Goal: Task Accomplishment & Management: Complete application form

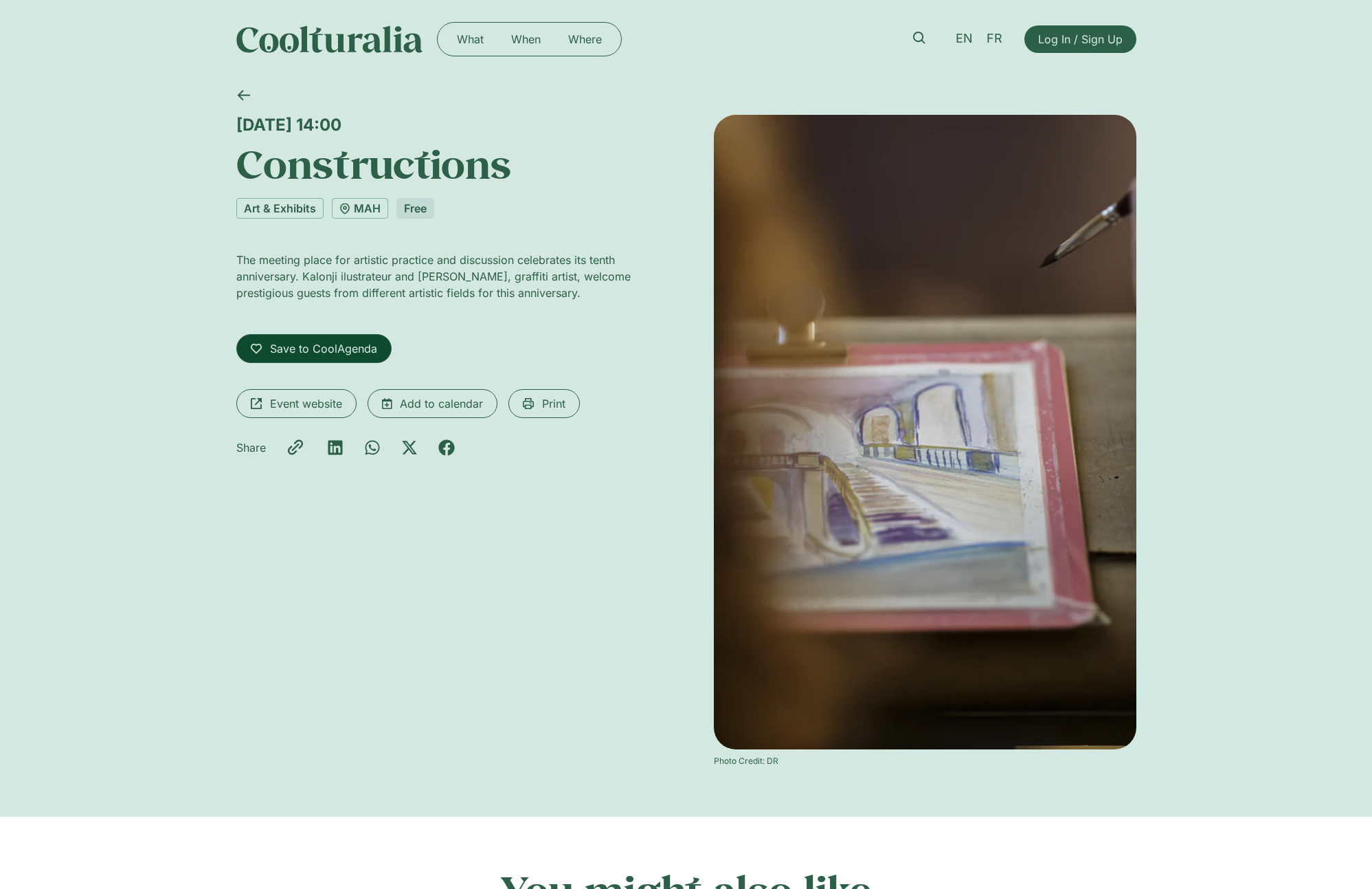
click at [363, 353] on span "Save to CoolAgenda" at bounding box center [324, 349] width 107 height 17
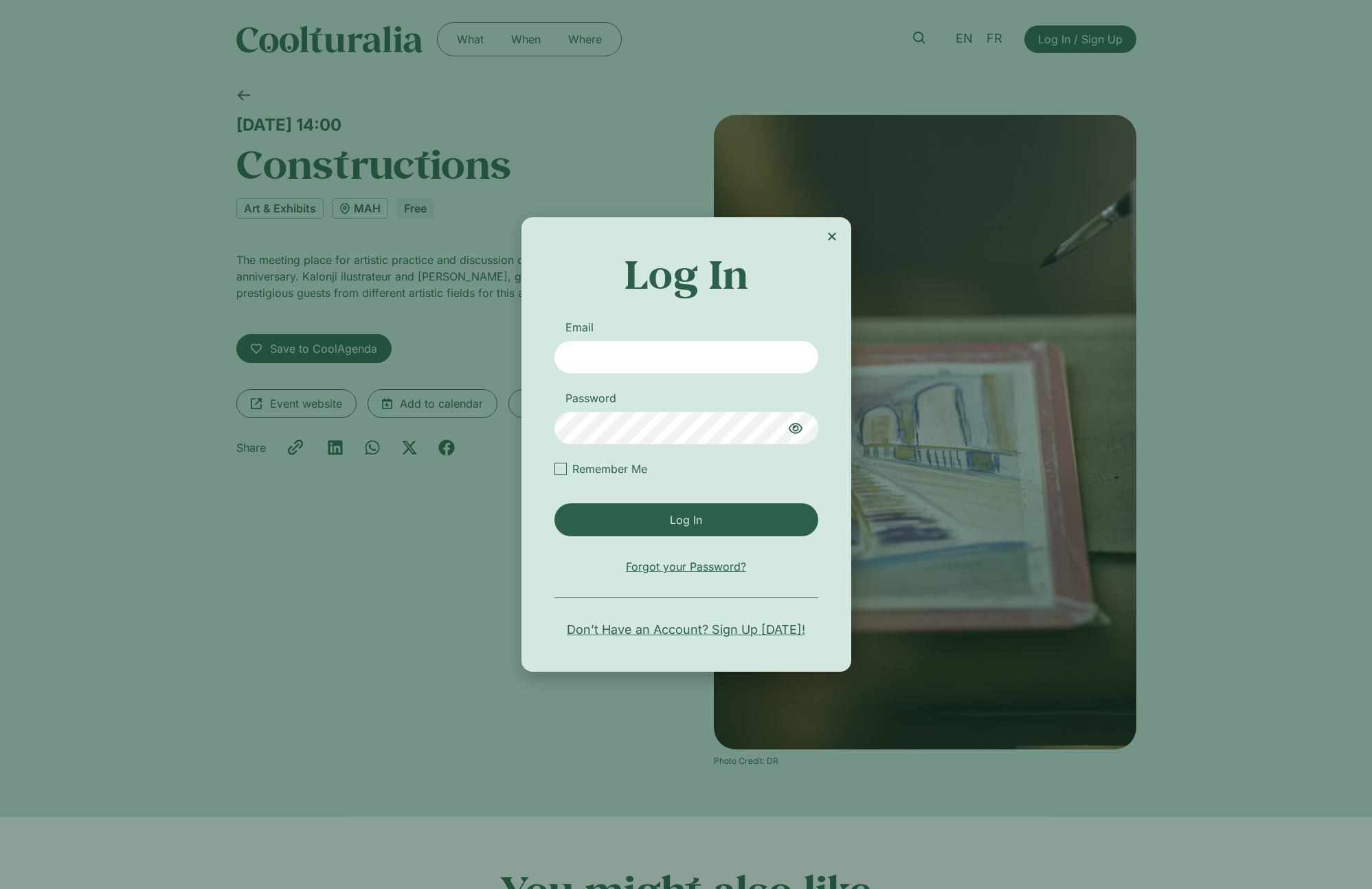
click at [638, 630] on span "Don’t Have an Account? Sign Up Today!" at bounding box center [686, 629] width 239 height 18
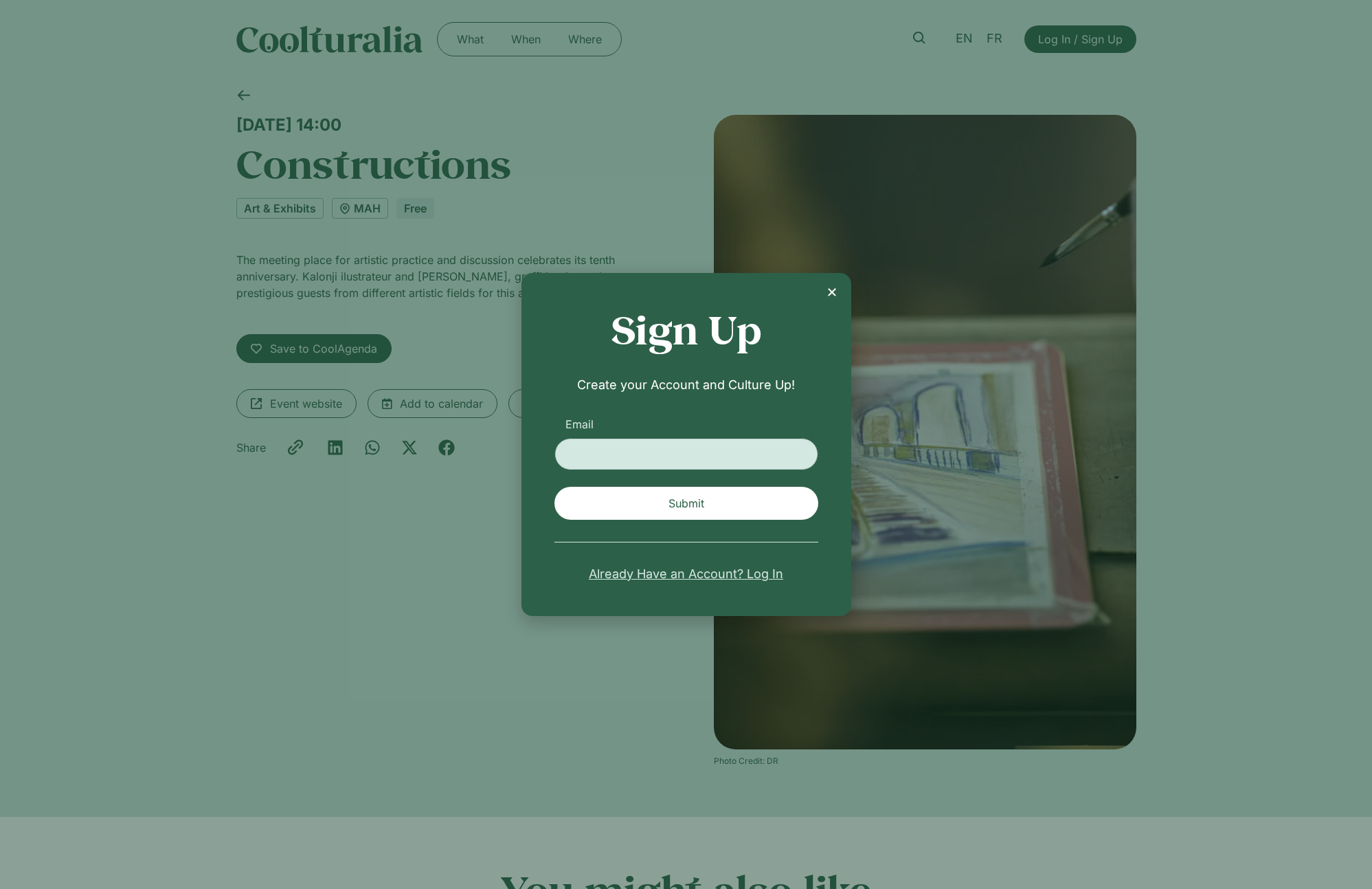
click at [594, 457] on input "Email" at bounding box center [686, 453] width 264 height 33
type input "**********"
click at [593, 500] on span "Submit" at bounding box center [686, 503] width 247 height 17
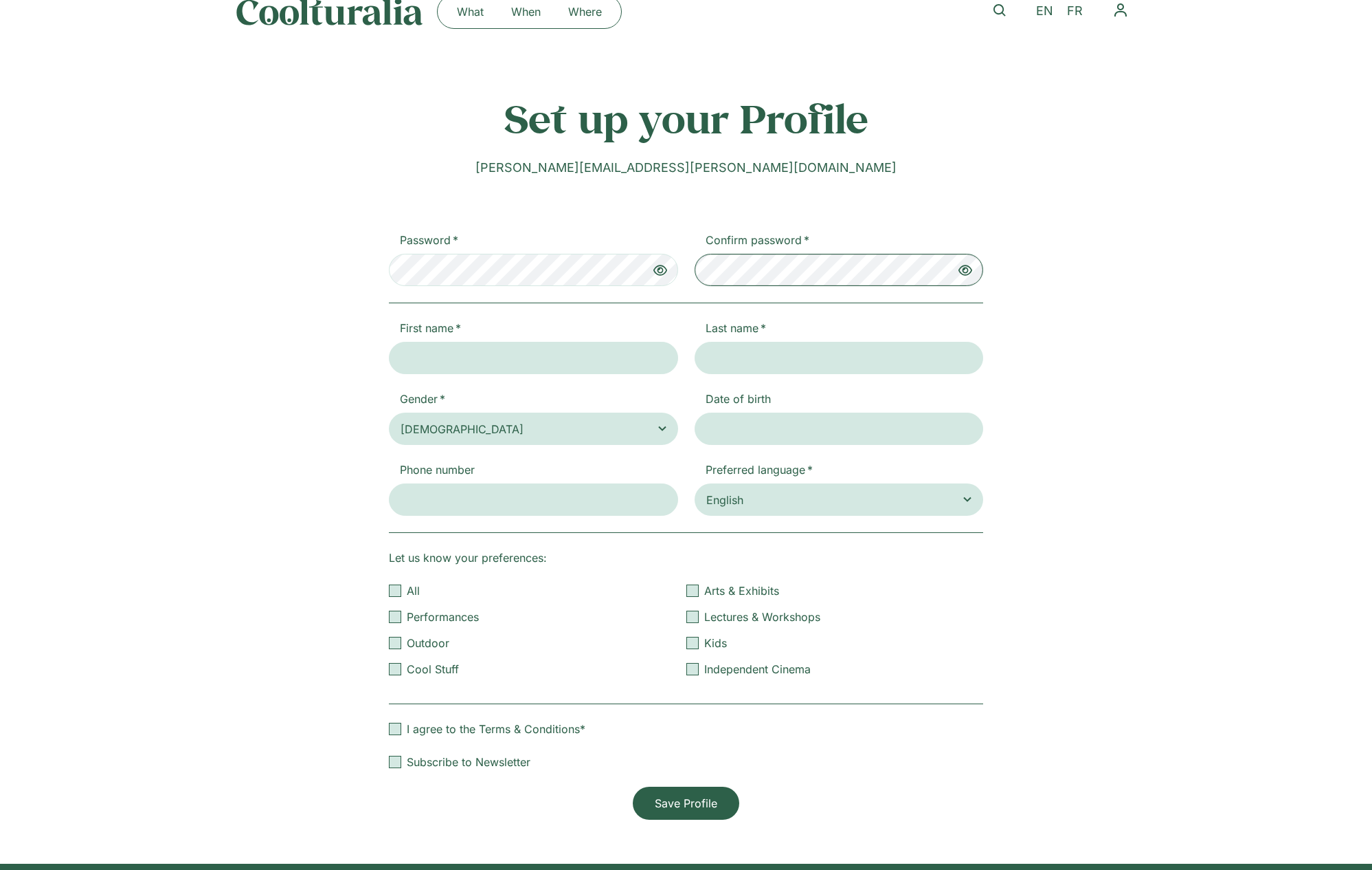
scroll to position [33, 0]
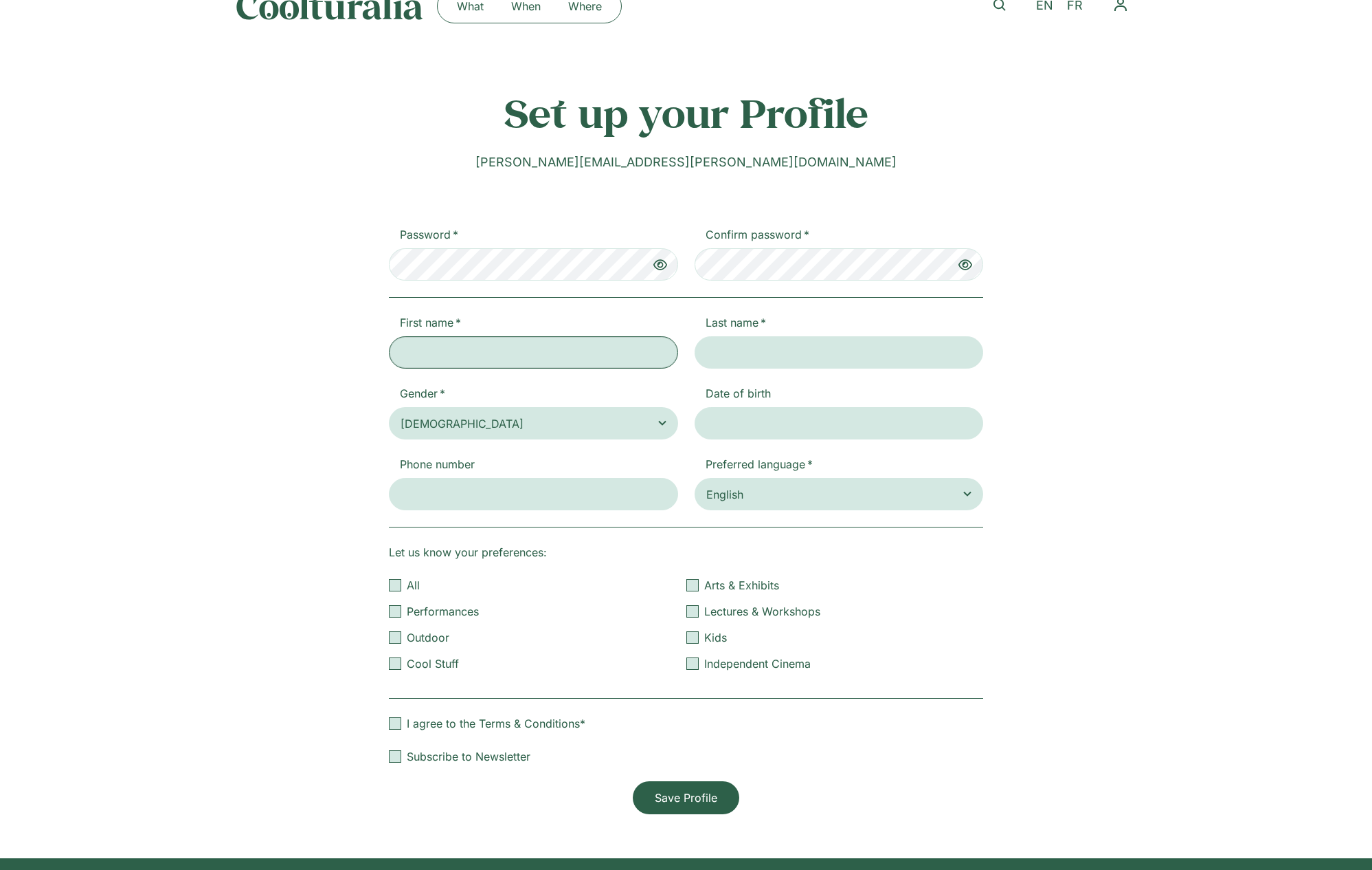
click at [519, 363] on input "First name" at bounding box center [533, 352] width 290 height 33
type input "******"
click at [765, 357] on input "Last name" at bounding box center [839, 352] width 290 height 33
type input "******"
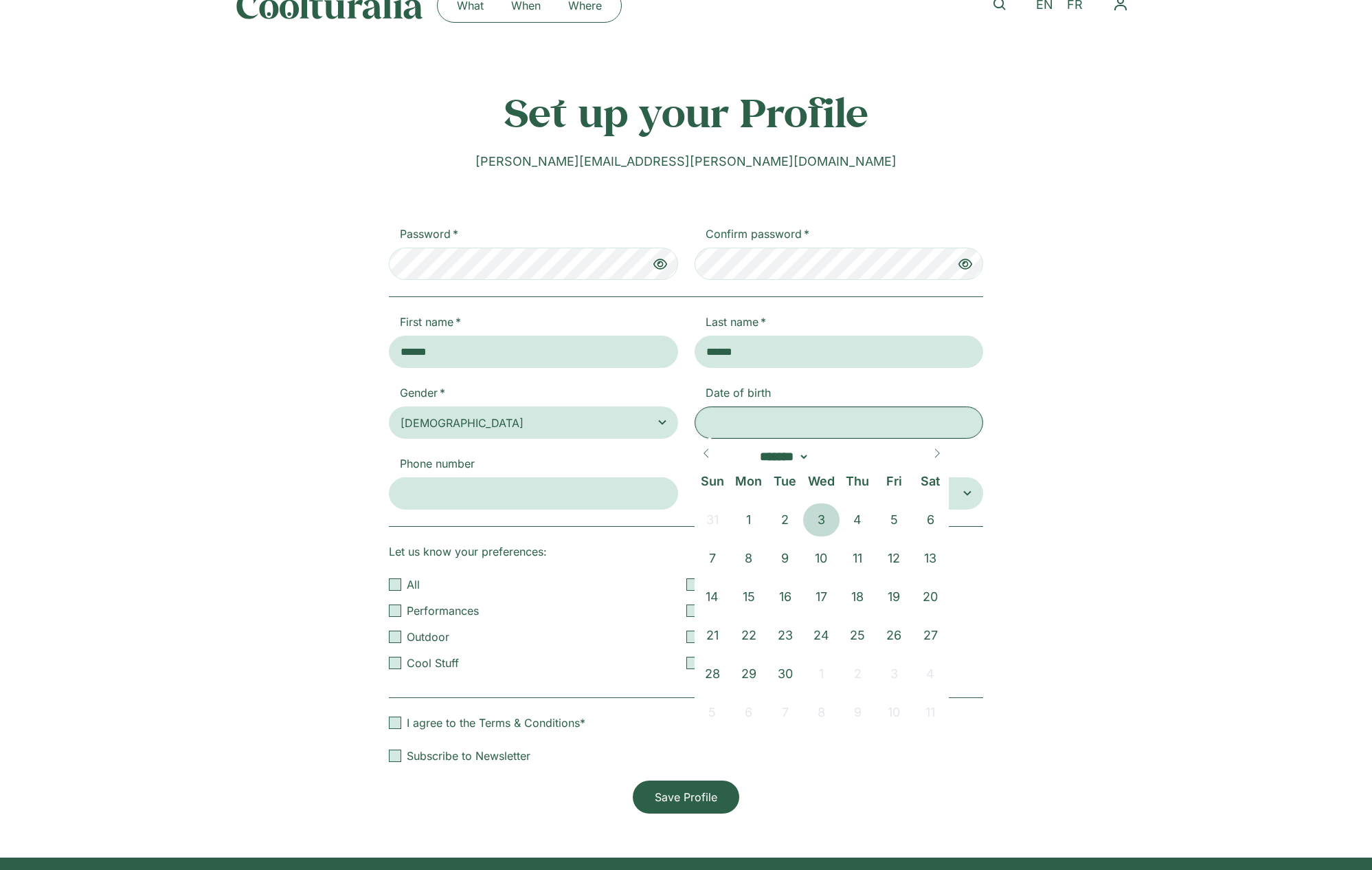
click at [779, 430] on input "Date of birth" at bounding box center [839, 422] width 290 height 33
click at [936, 453] on icon at bounding box center [937, 453] width 10 height 10
click at [936, 454] on icon at bounding box center [937, 453] width 10 height 10
select select "**"
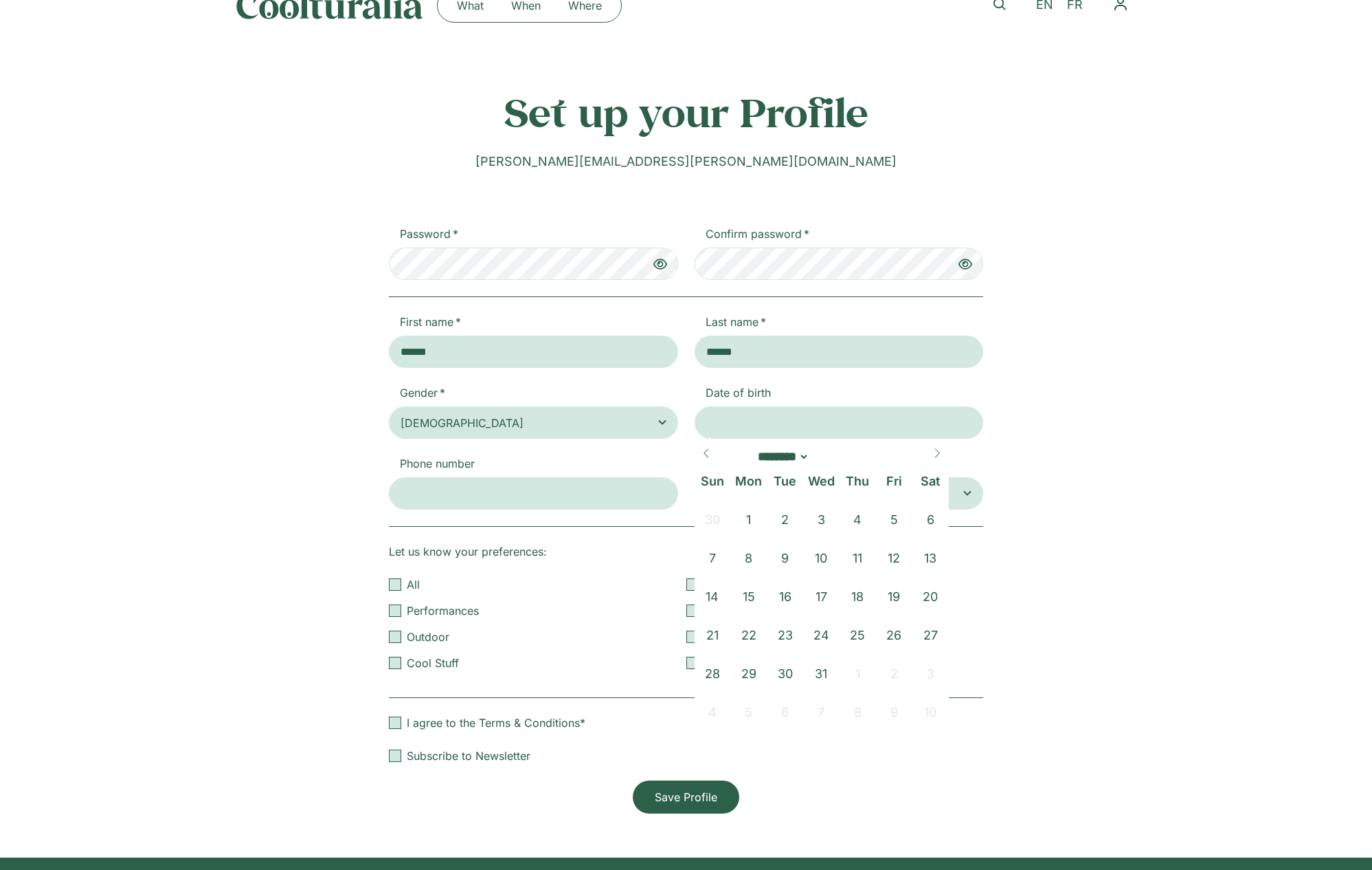
click at [936, 455] on icon at bounding box center [937, 453] width 10 height 10
type input "****"
click at [936, 455] on icon at bounding box center [937, 453] width 10 height 10
select select "*"
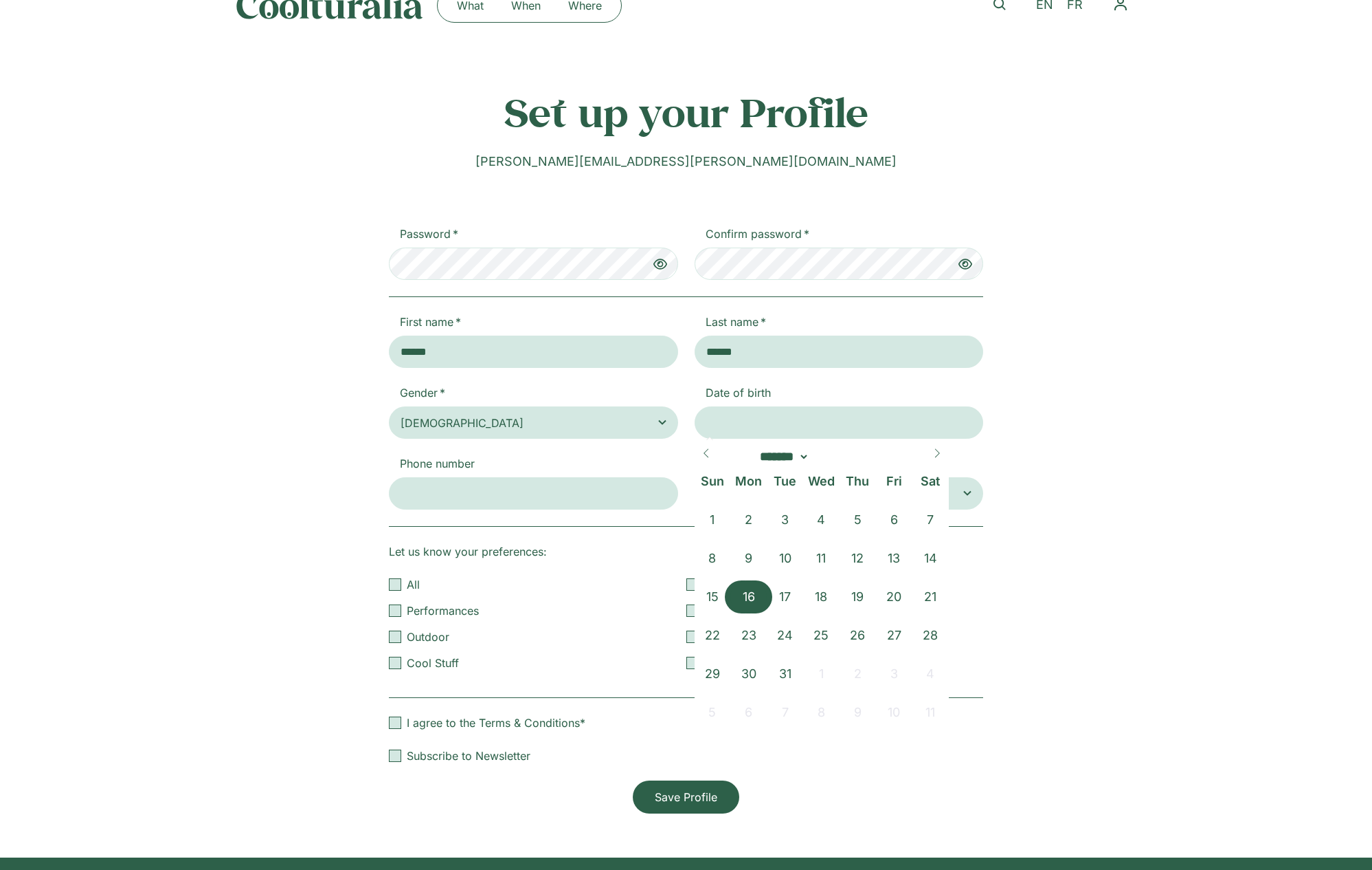
click at [757, 591] on span "16" at bounding box center [749, 597] width 37 height 33
type input "**********"
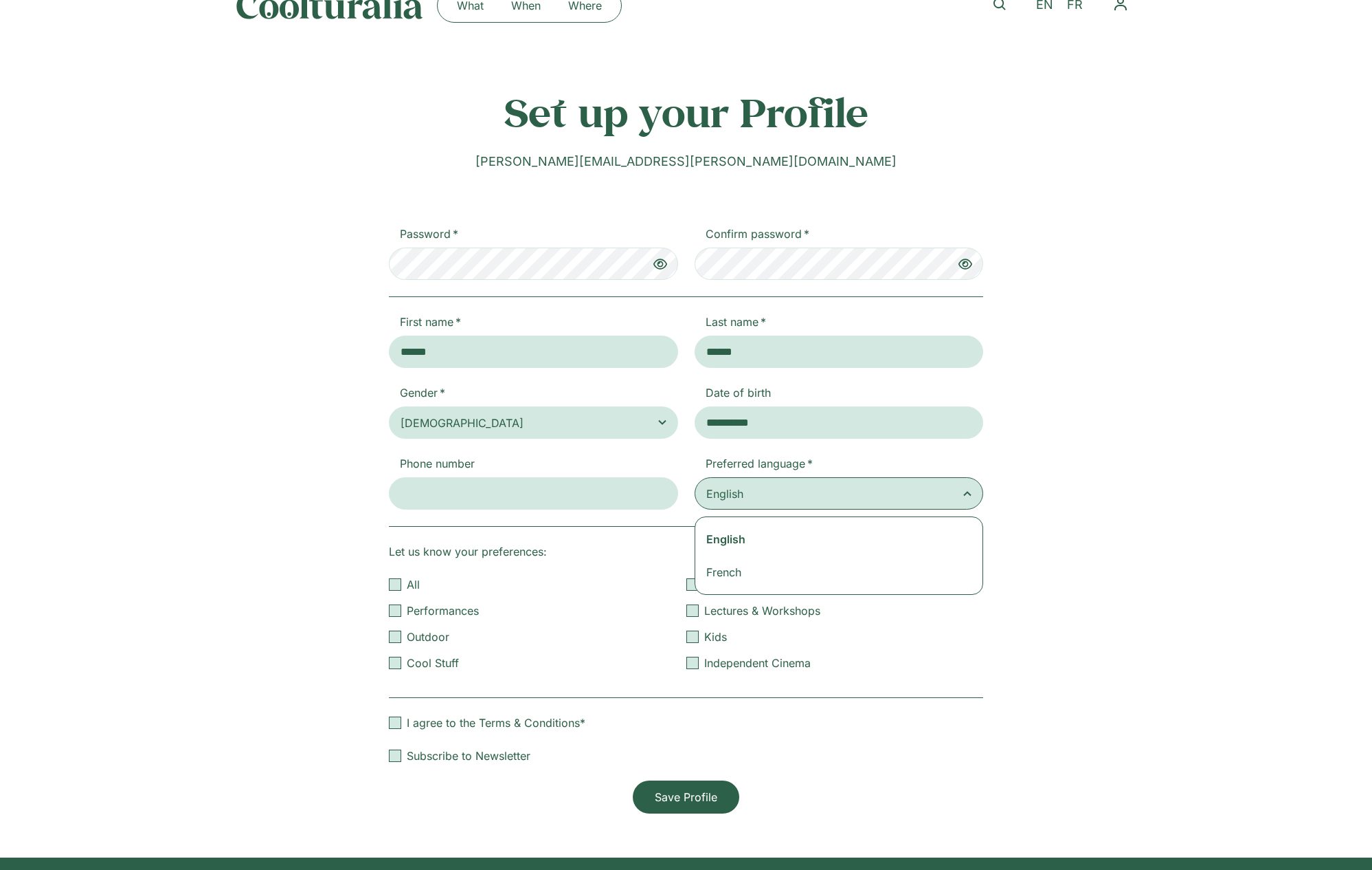
click at [964, 493] on icon "New Form" at bounding box center [967, 493] width 17 height 18
select select "******"
click at [497, 496] on input "Phone number" at bounding box center [533, 493] width 290 height 33
type input "**********"
click at [690, 585] on div "New Form" at bounding box center [693, 584] width 13 height 13
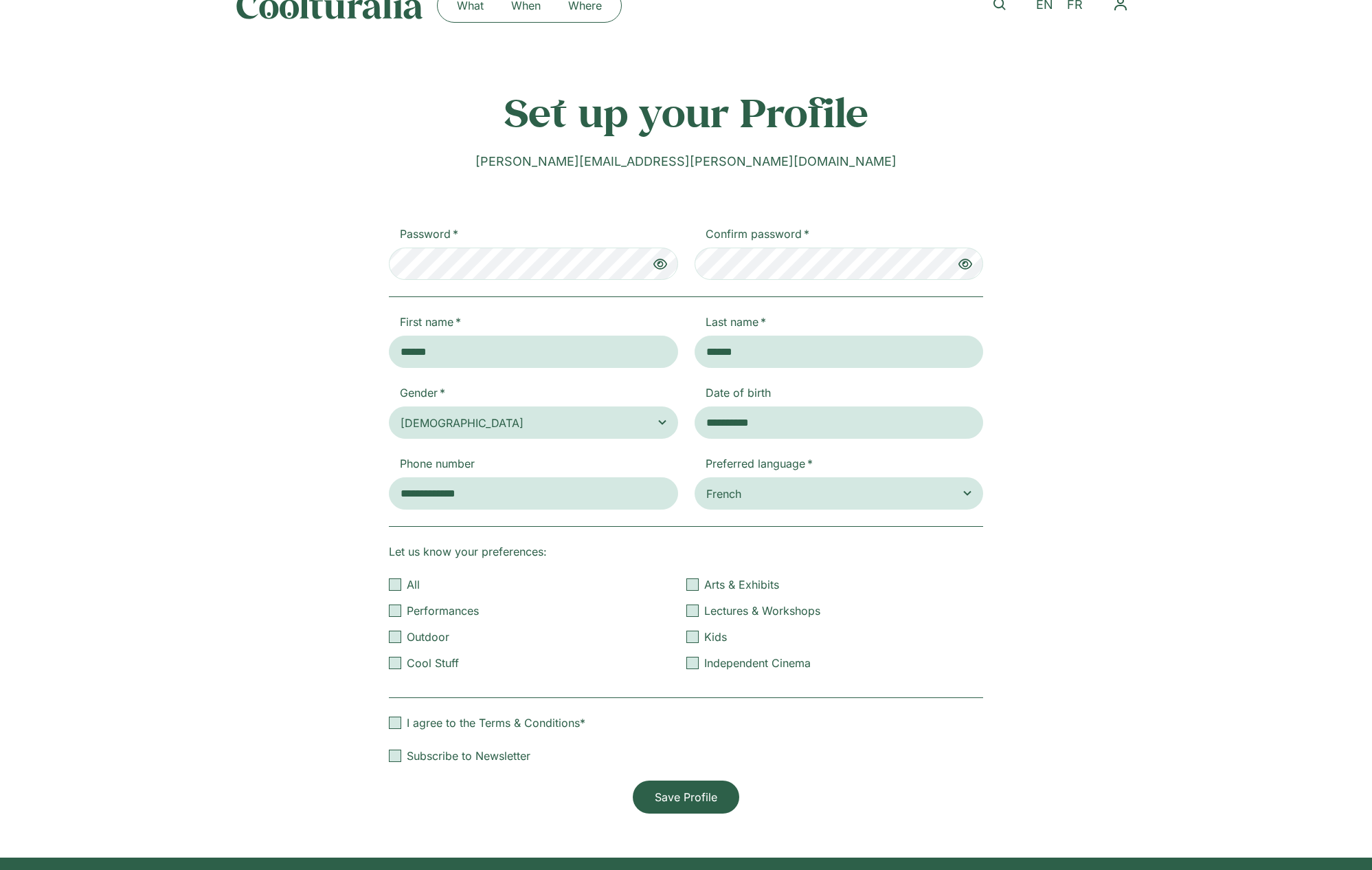
click at [690, 607] on div "New Form" at bounding box center [693, 610] width 13 height 13
click at [400, 663] on div "New Form" at bounding box center [395, 662] width 13 height 13
click at [399, 610] on div "New Form" at bounding box center [395, 610] width 13 height 13
click at [394, 724] on div "New Form" at bounding box center [395, 722] width 13 height 13
click at [396, 755] on div "New Form" at bounding box center [395, 755] width 13 height 13
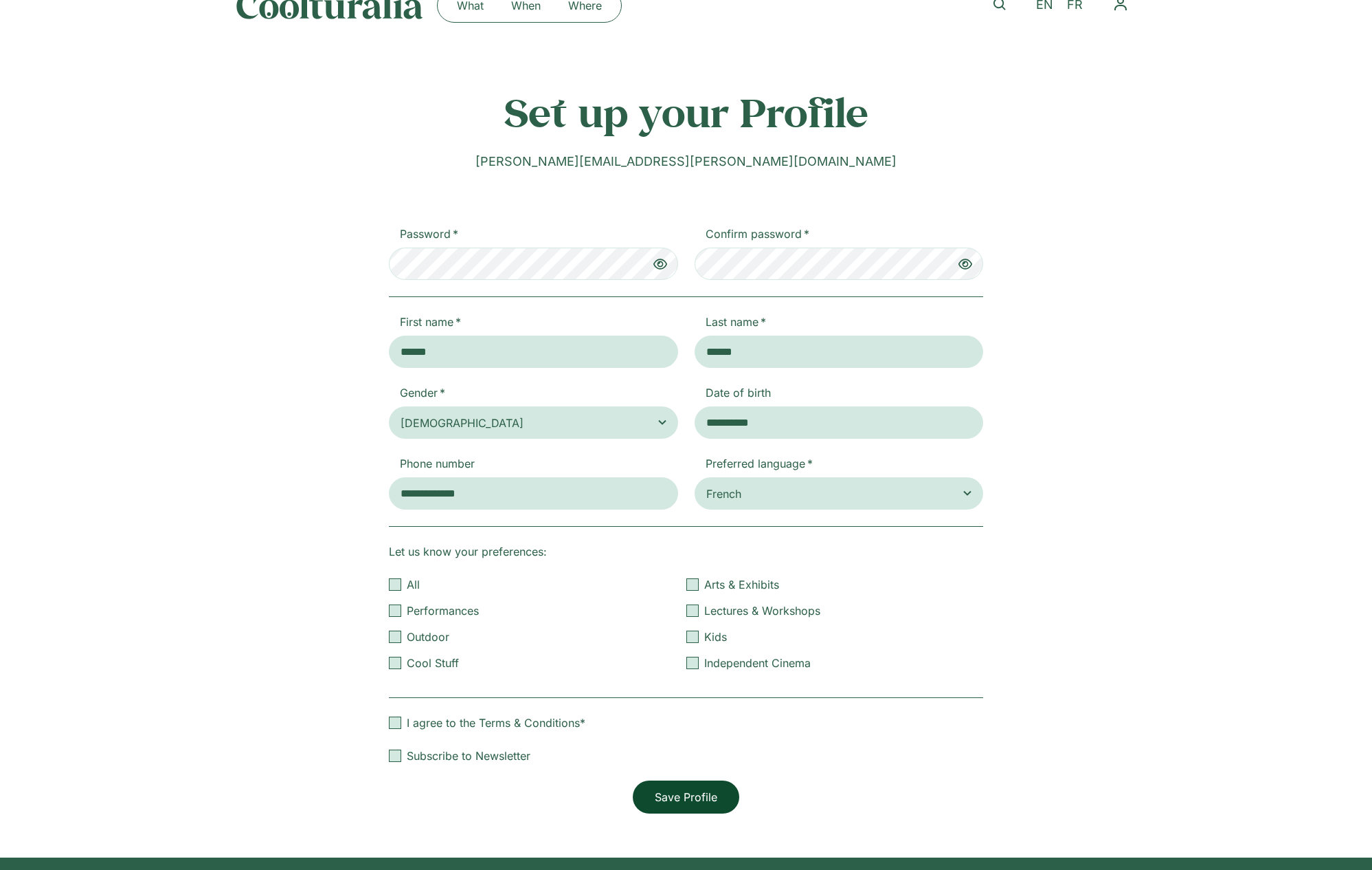
click at [687, 800] on span "Save Profile" at bounding box center [686, 797] width 63 height 17
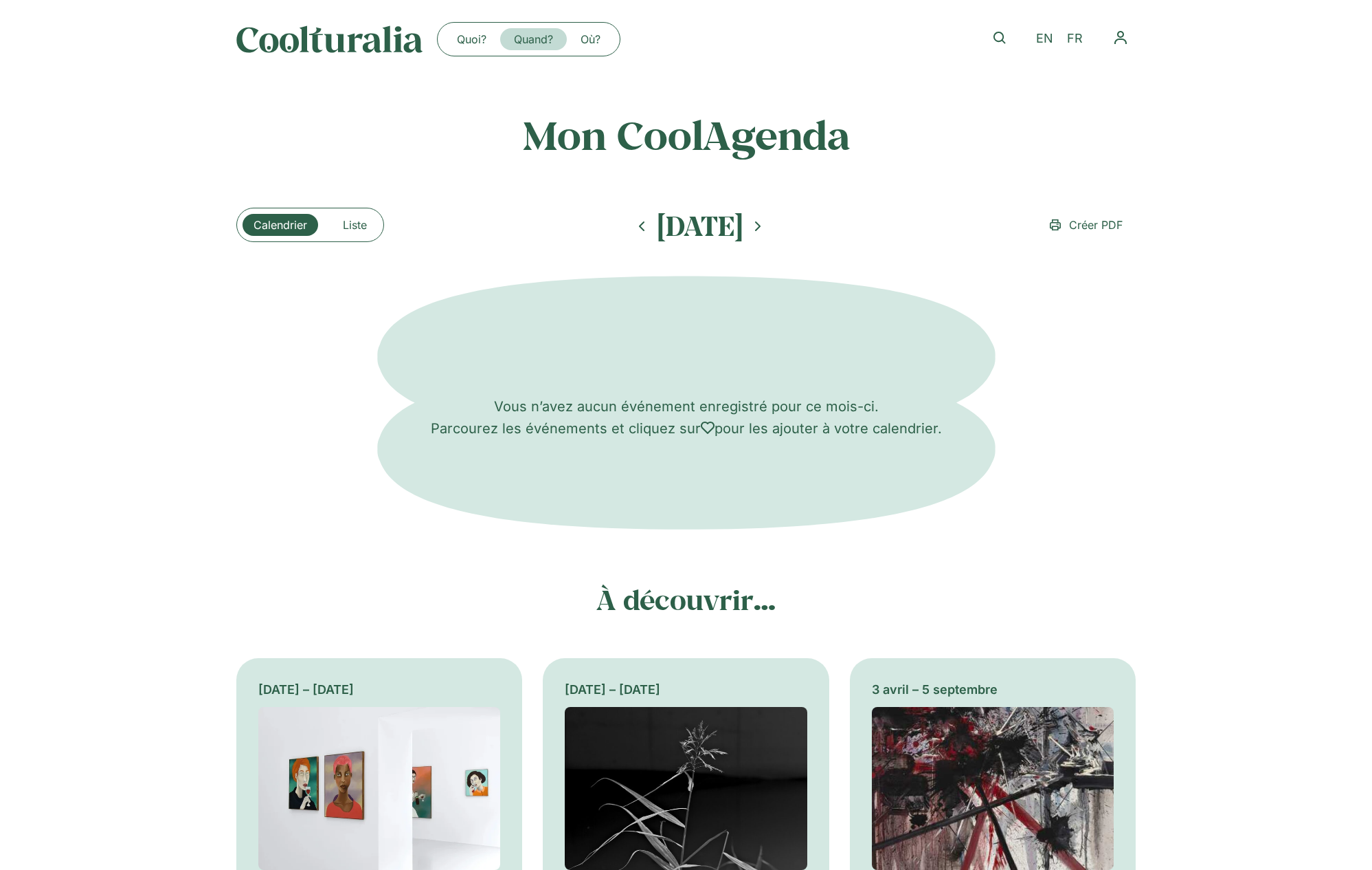
click at [523, 42] on link "Quand?" at bounding box center [533, 39] width 67 height 22
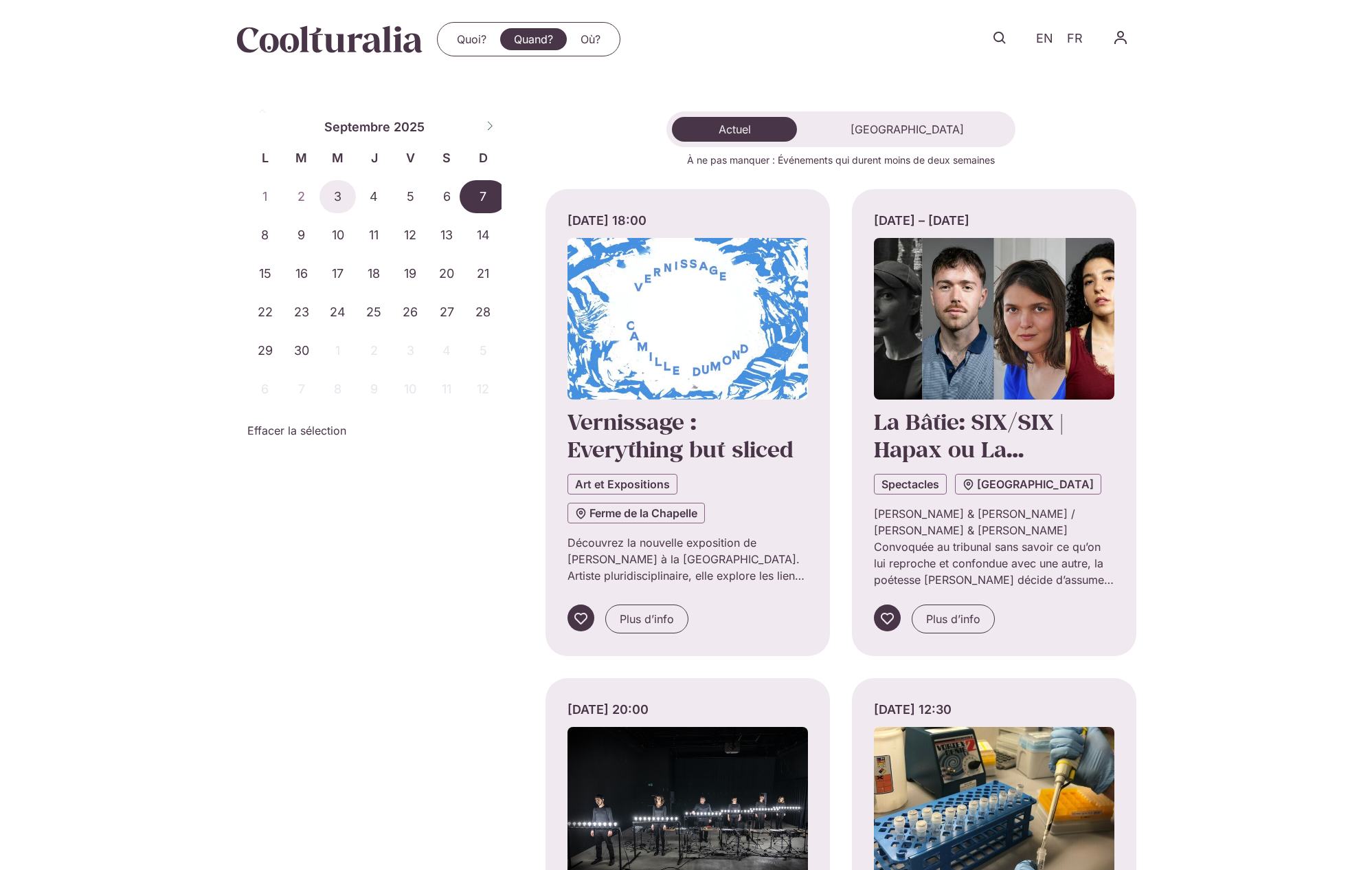
click at [486, 193] on span "7" at bounding box center [483, 197] width 37 height 33
click at [482, 188] on span "7" at bounding box center [483, 197] width 37 height 33
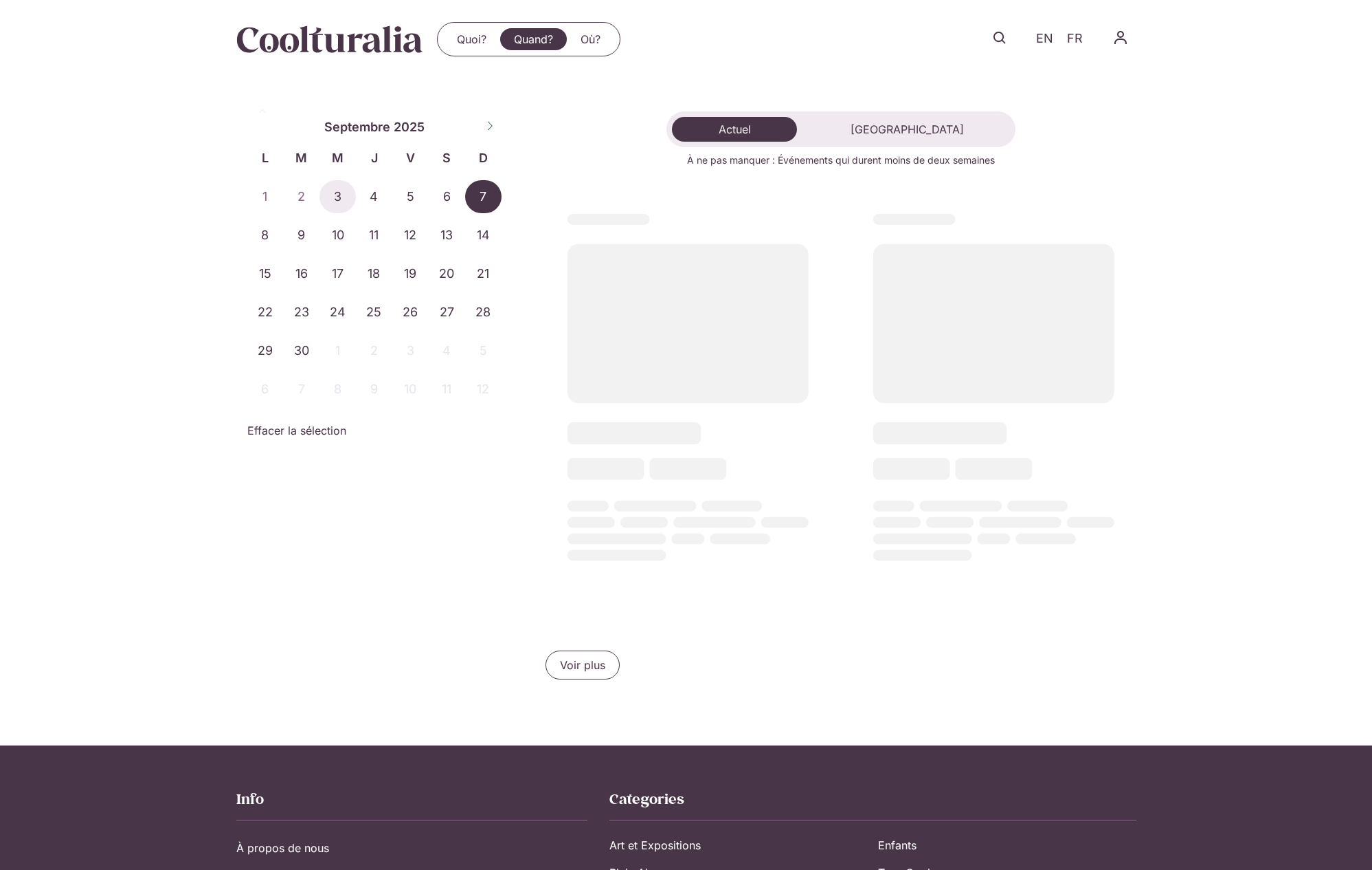
click at [482, 189] on span "7" at bounding box center [483, 197] width 37 height 33
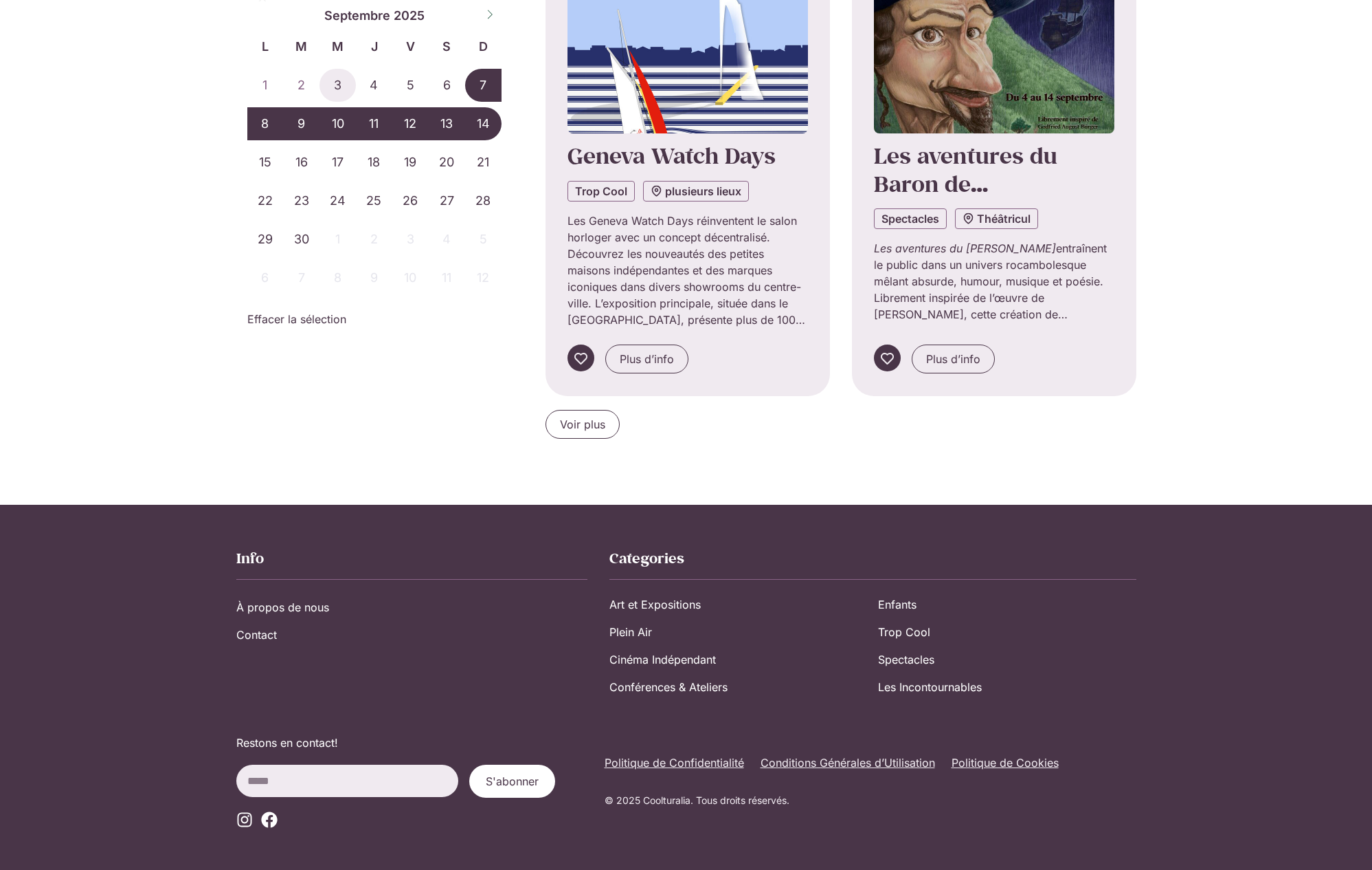
scroll to position [1253, 0]
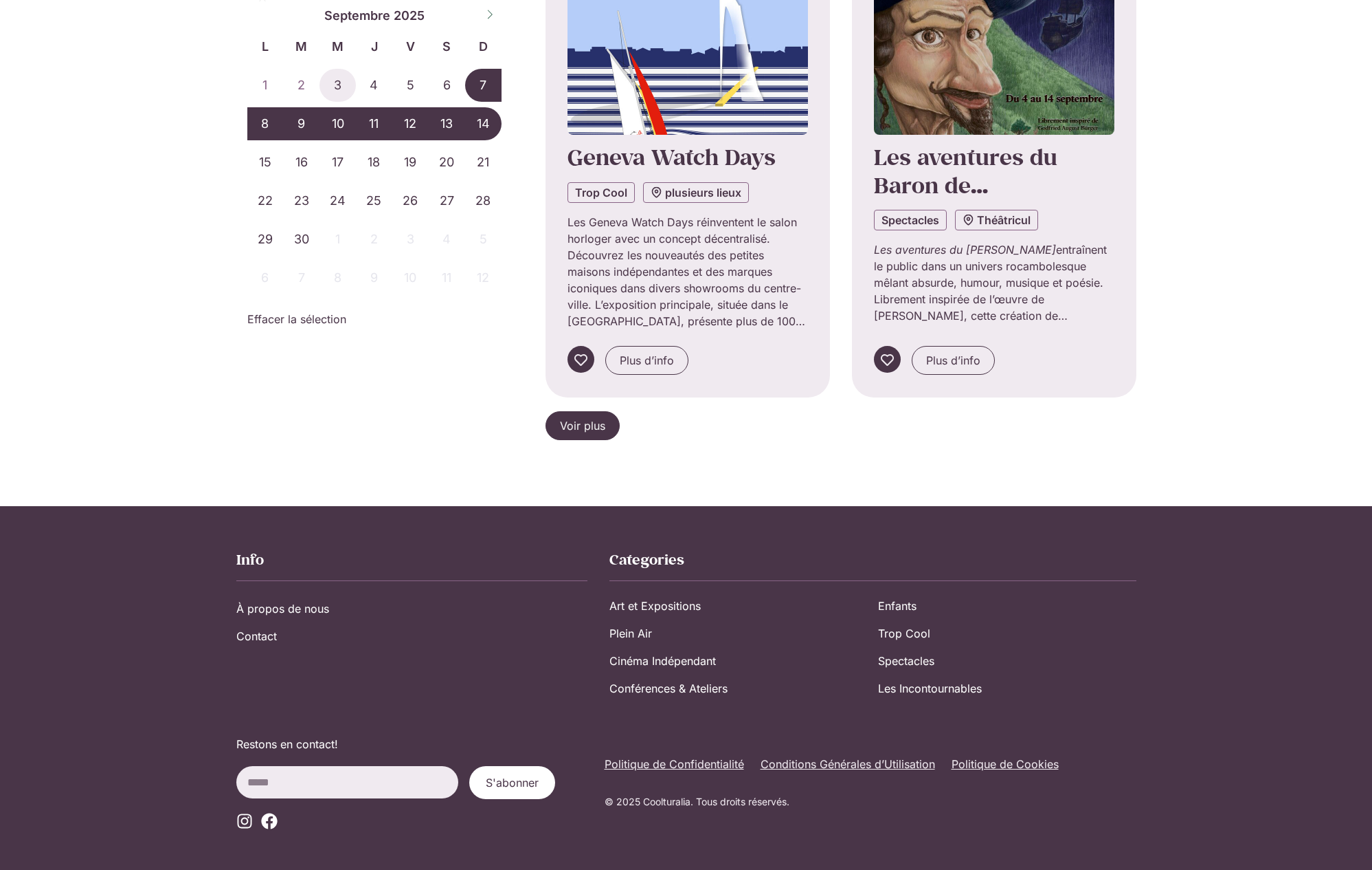
click at [565, 417] on span "Voir plus" at bounding box center [583, 426] width 45 height 17
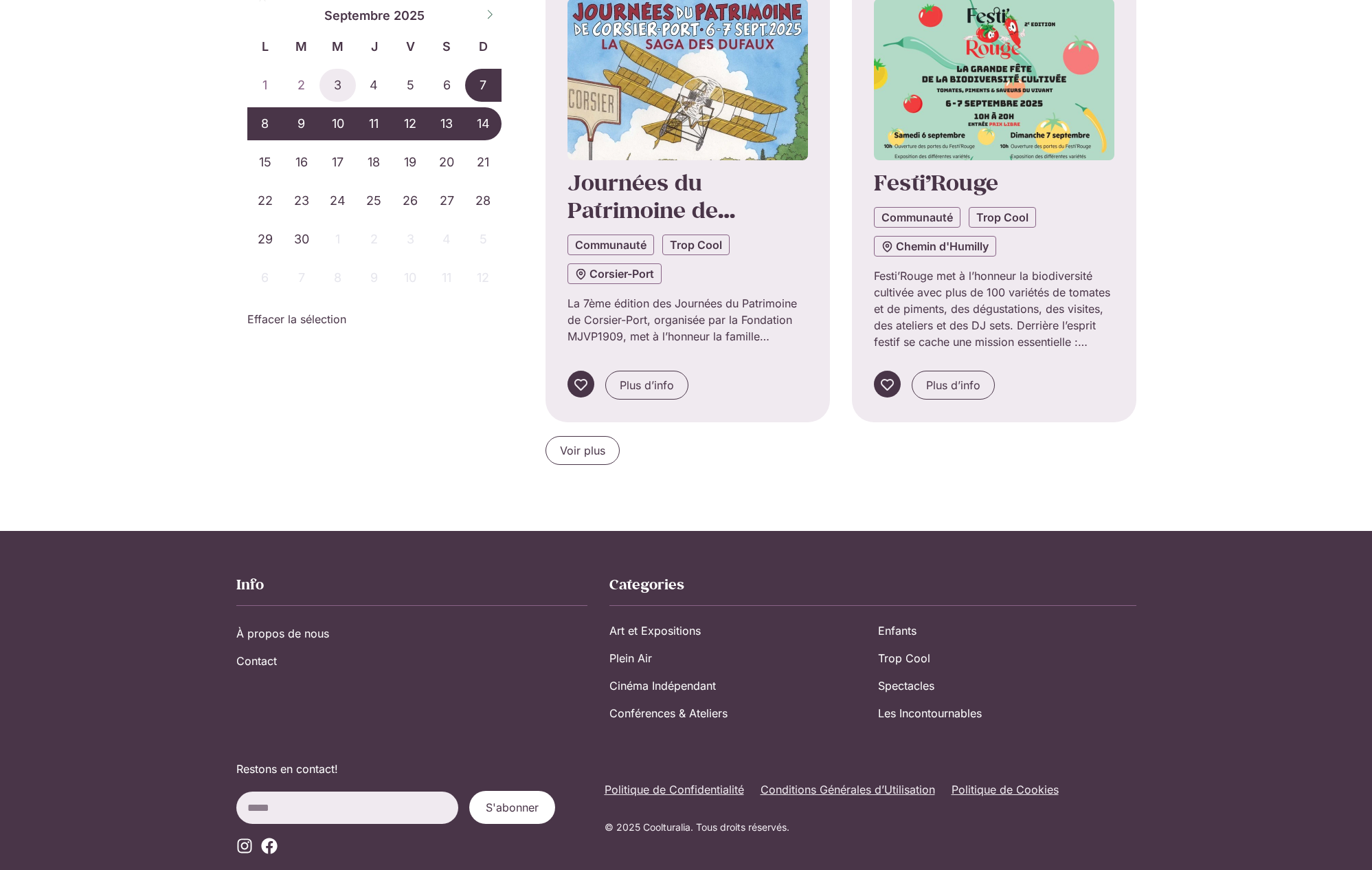
scroll to position [2726, 0]
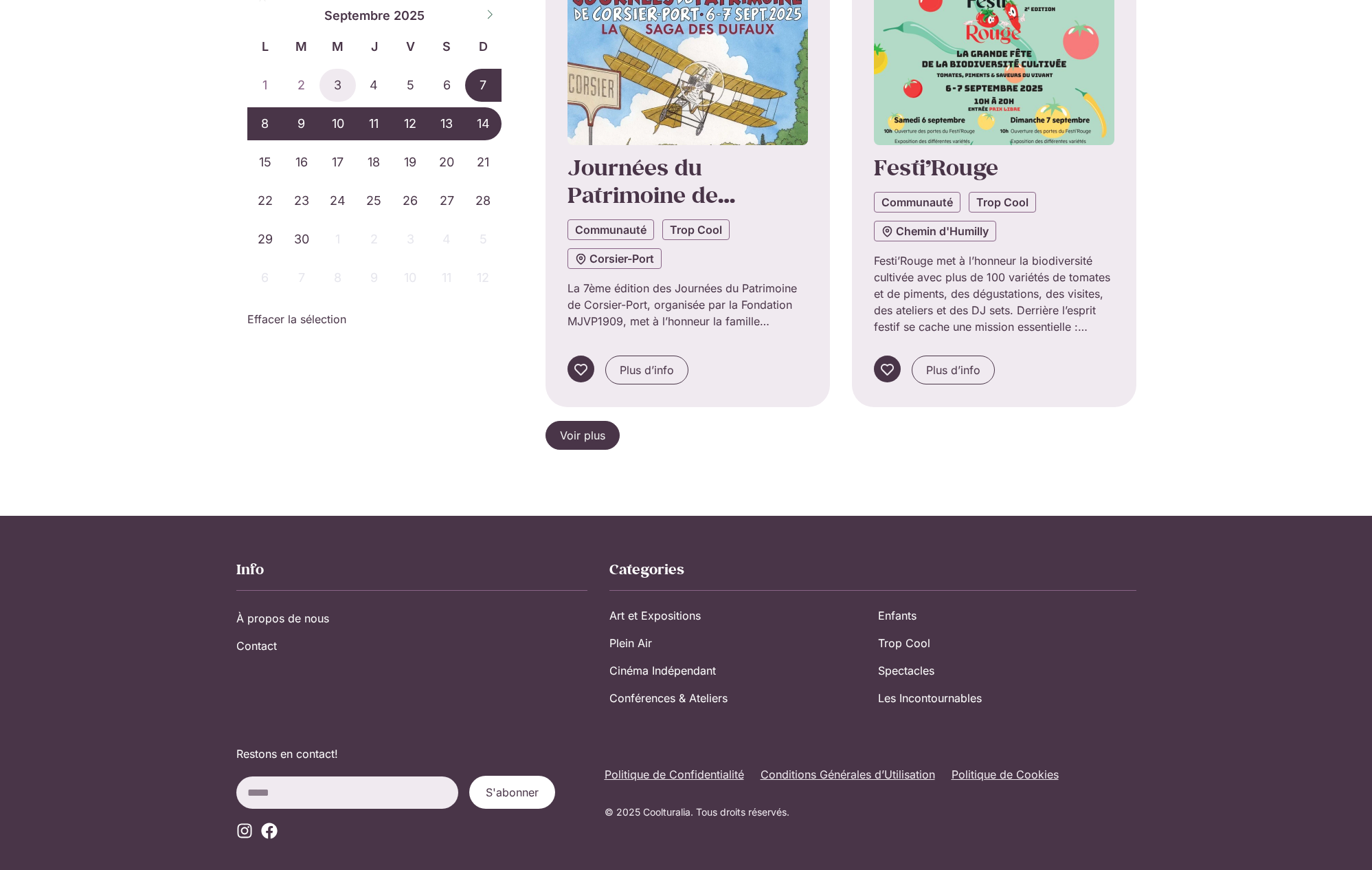
click at [580, 427] on span "Voir plus" at bounding box center [583, 435] width 45 height 17
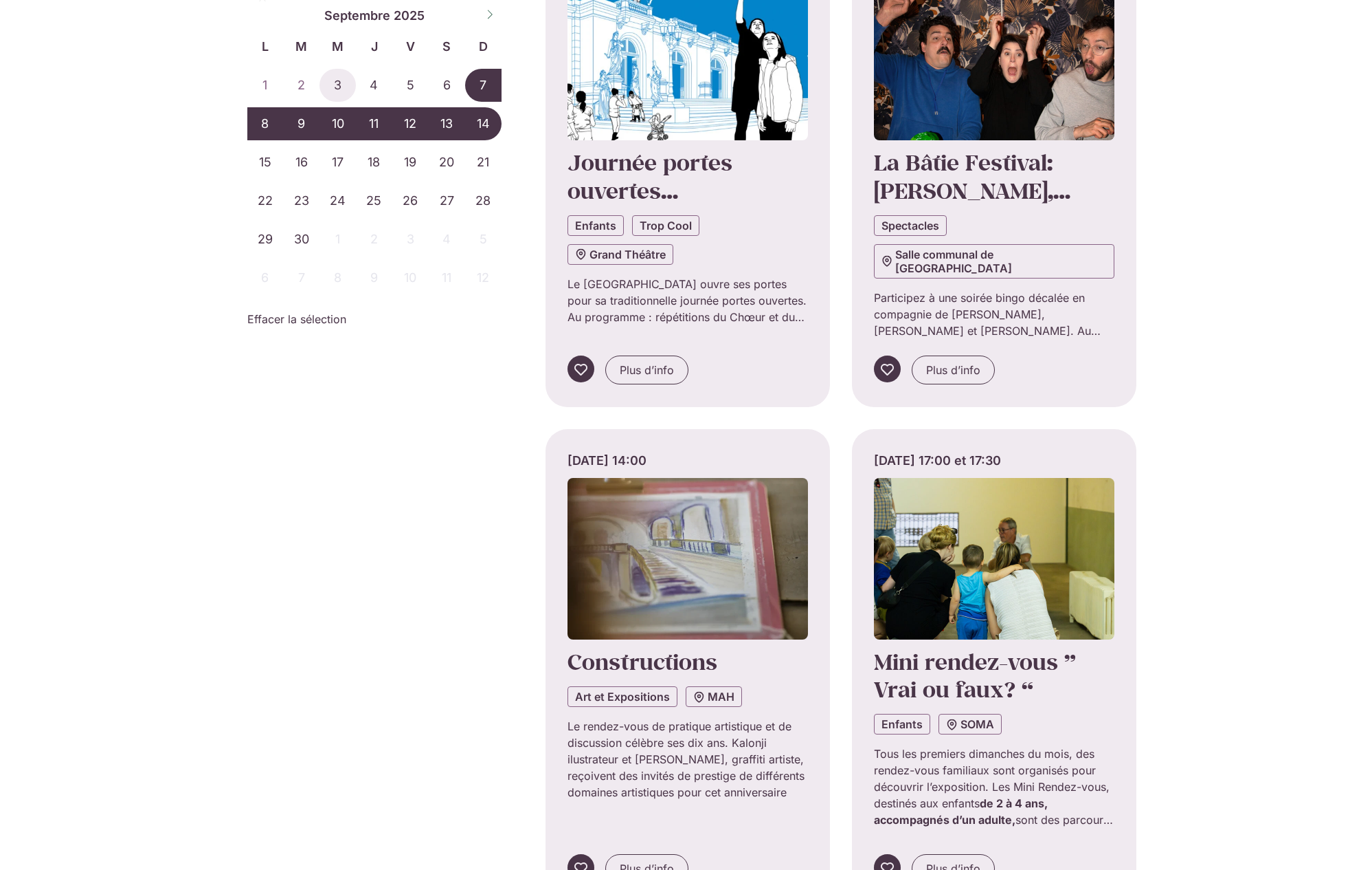
scroll to position [3756, 0]
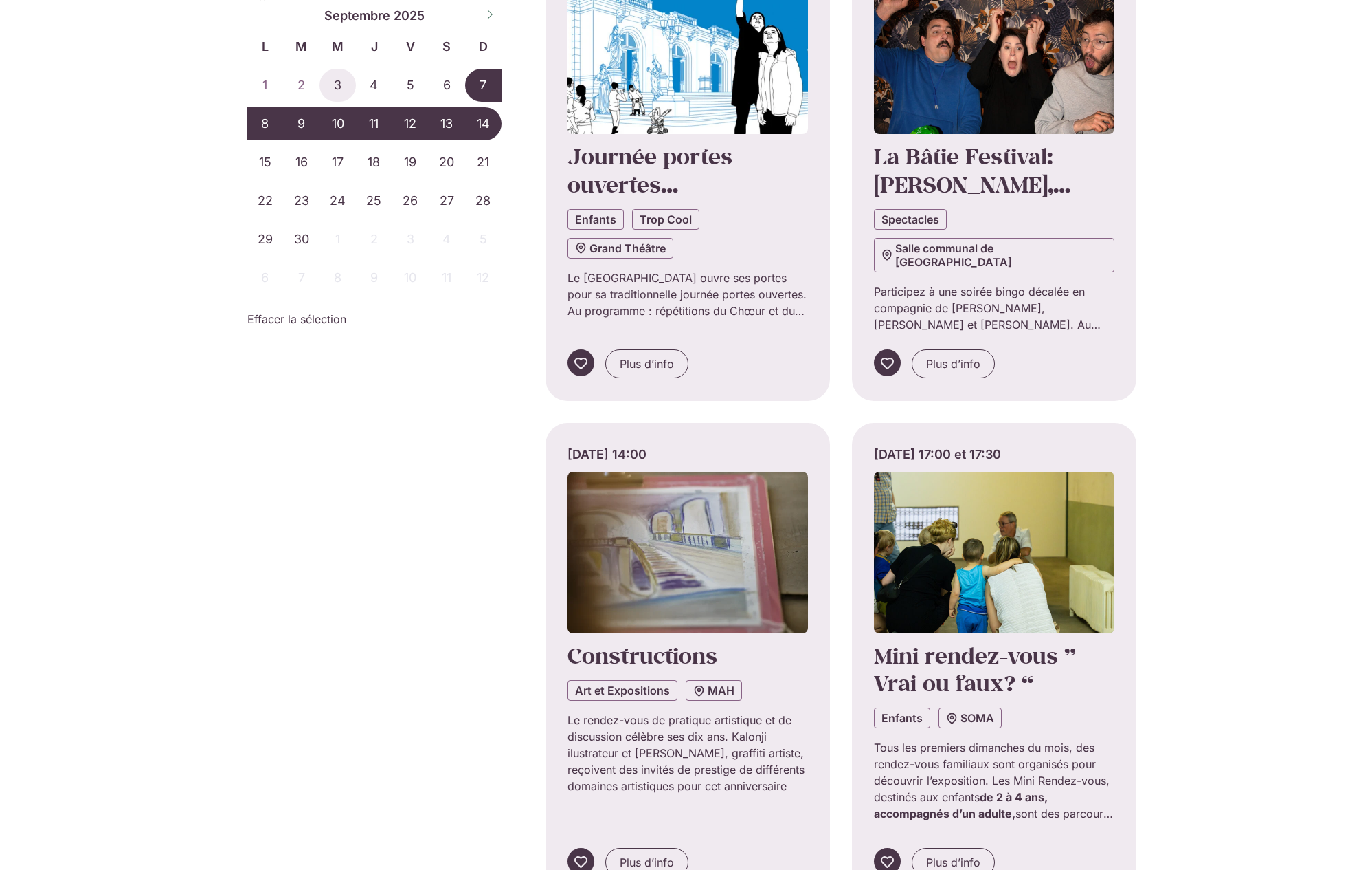
click at [669, 544] on img "Onglets. Ouvrez des éléments avec Entrer ou Espace, fermez-les avec Echape et n…" at bounding box center [688, 552] width 240 height 161
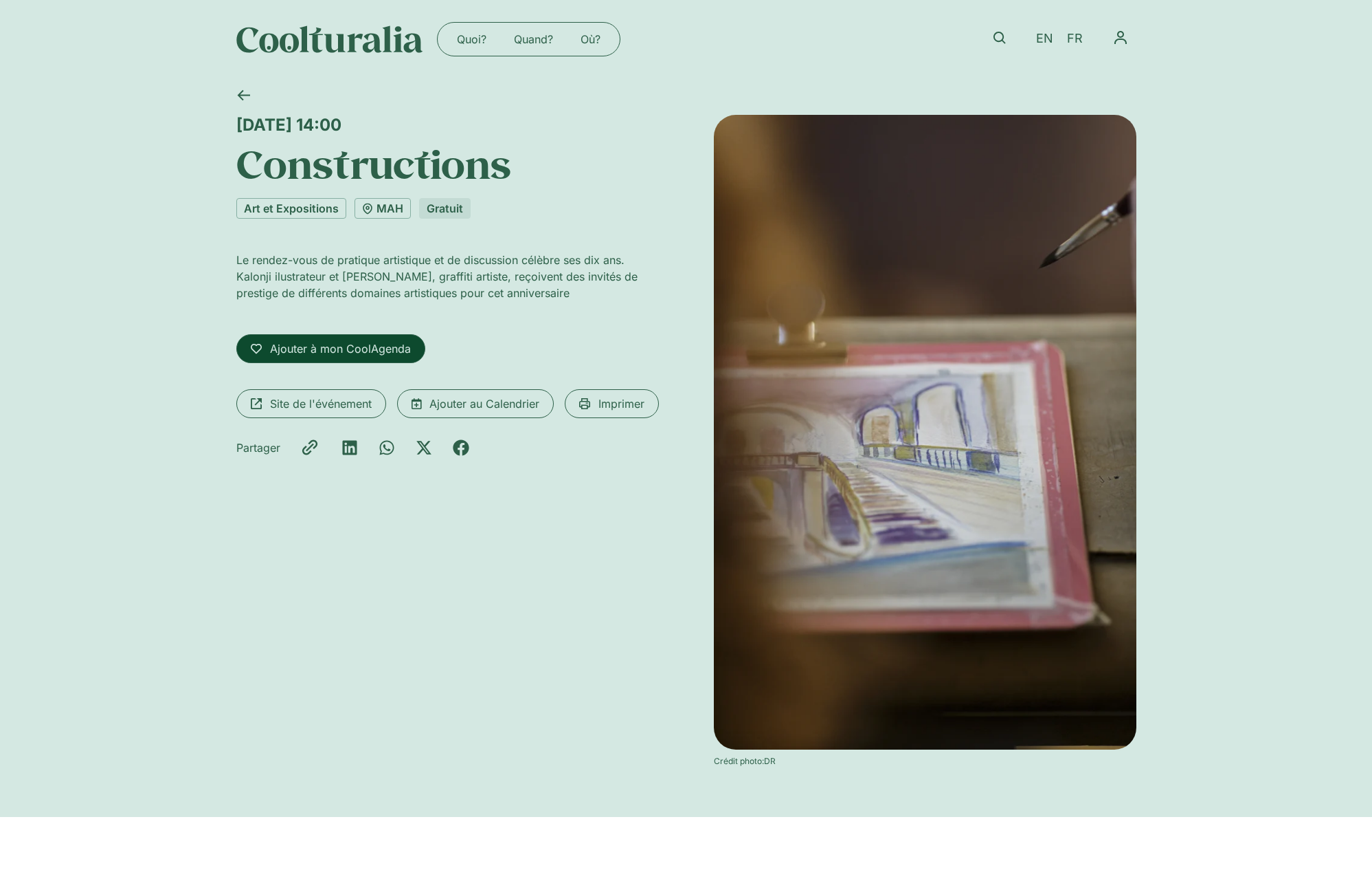
click at [366, 349] on span "Ajouter à mon CoolAgenda" at bounding box center [340, 349] width 141 height 17
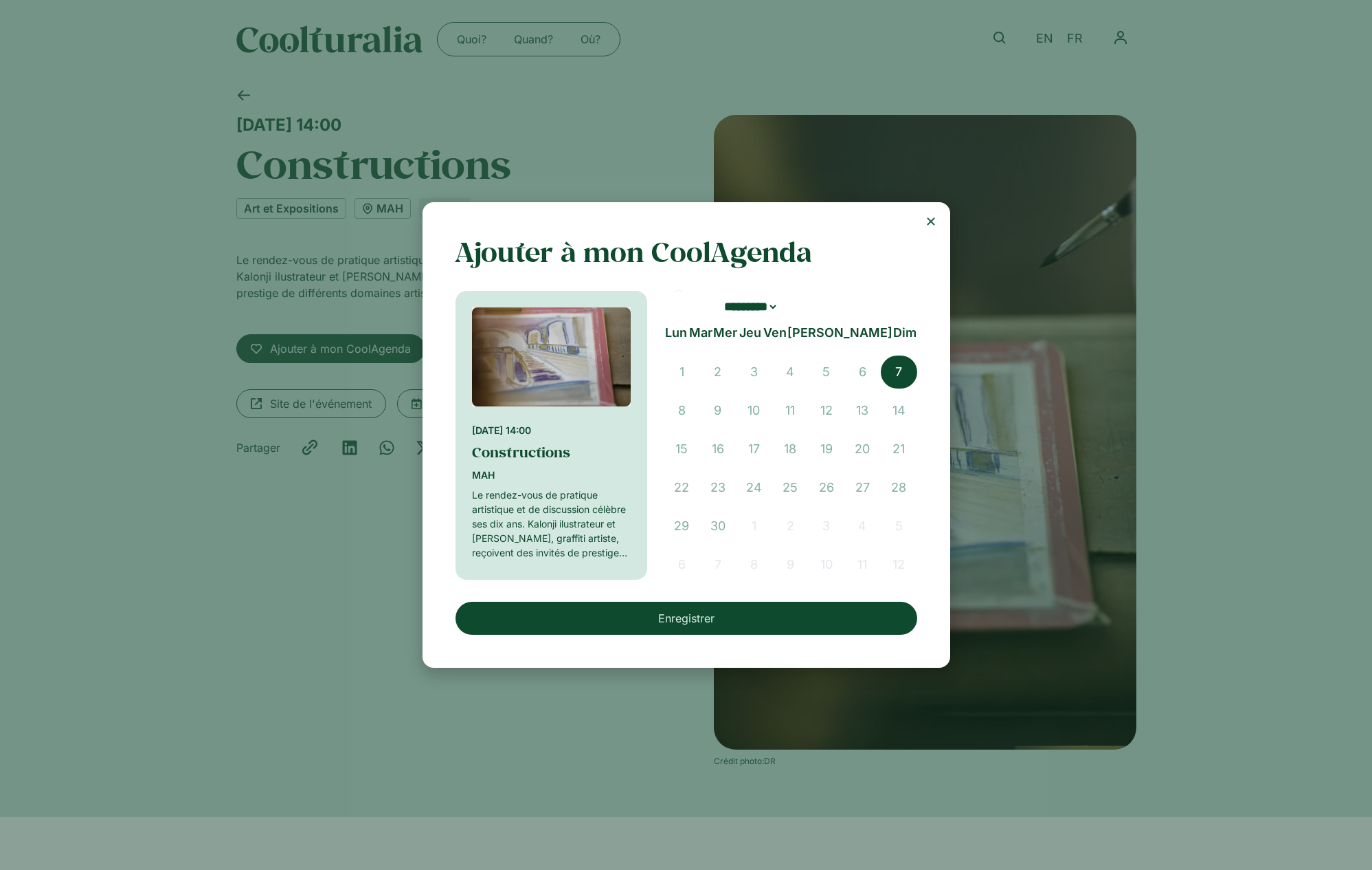
click at [674, 617] on button "Enregistrer" at bounding box center [686, 618] width 462 height 33
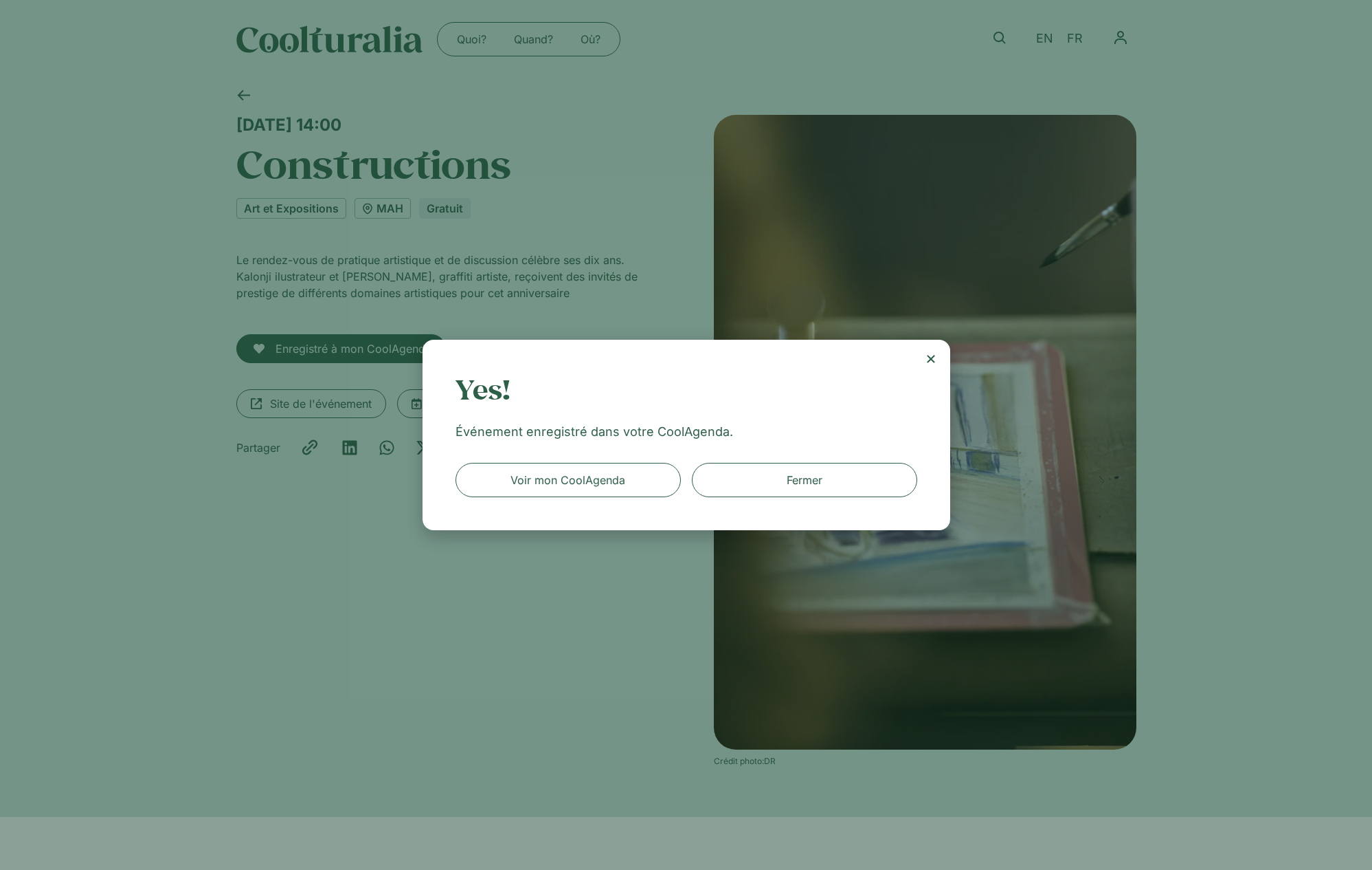
click at [931, 357] on icon "Close" at bounding box center [931, 358] width 11 height 11
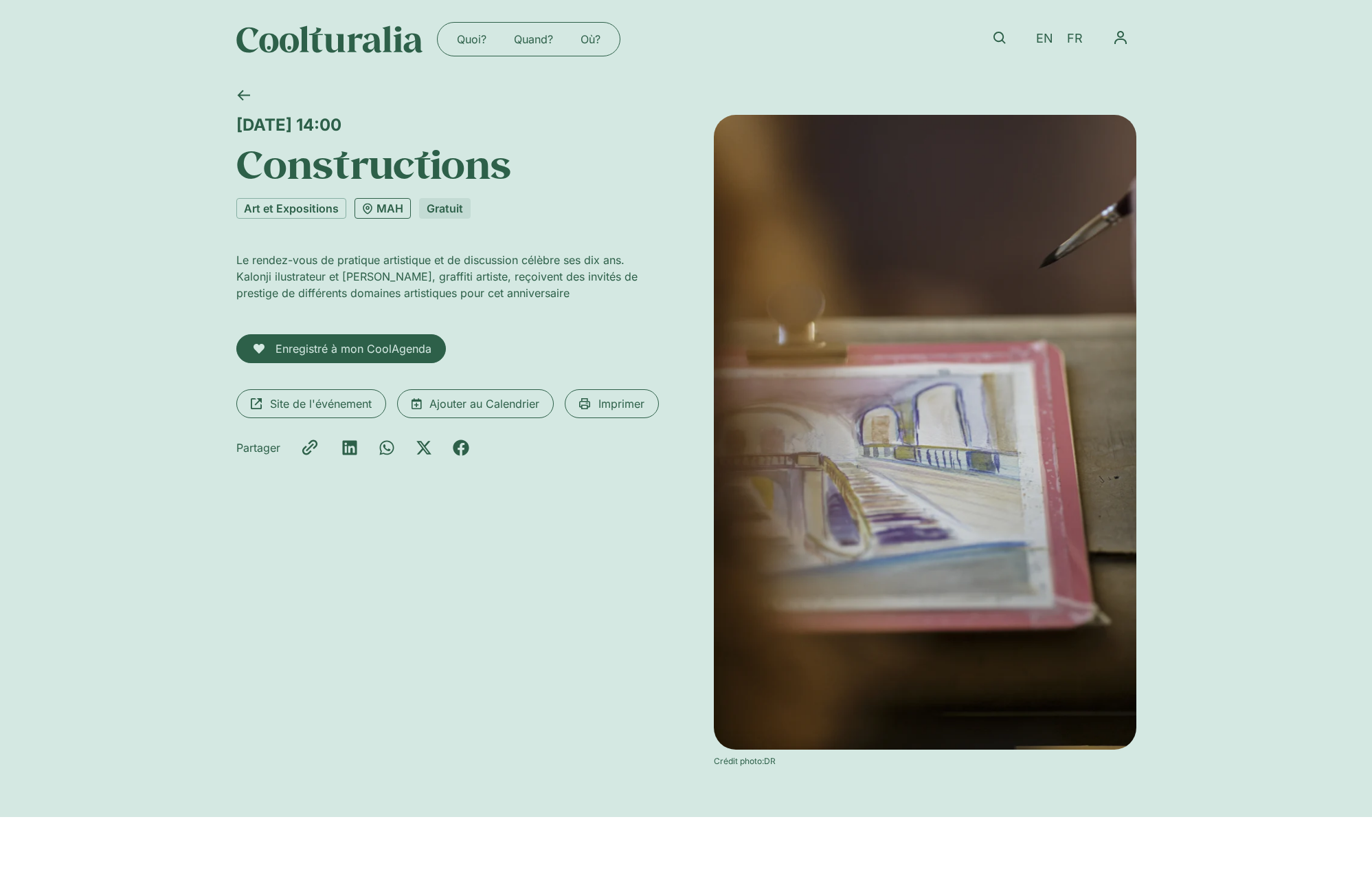
click at [394, 210] on link "MAH" at bounding box center [383, 208] width 57 height 21
